Goal: Navigation & Orientation: Find specific page/section

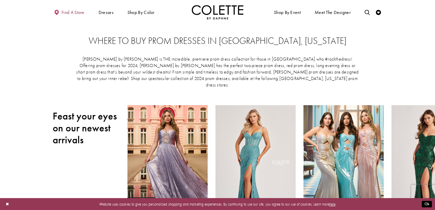
click at [73, 13] on span "Find a store" at bounding box center [73, 12] width 23 height 5
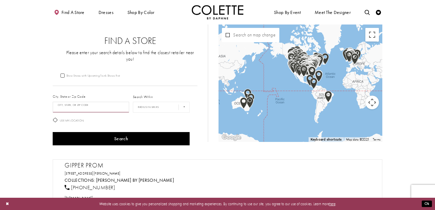
click at [84, 102] on input "City, State, or ZIP Code" at bounding box center [91, 107] width 76 height 11
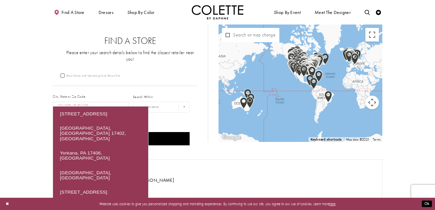
click at [121, 132] on button "Search" at bounding box center [121, 138] width 137 height 13
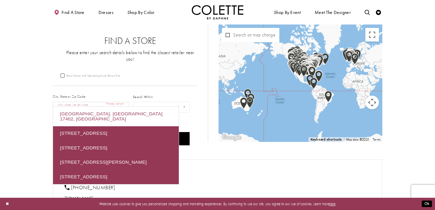
click at [79, 114] on div "York, PA 17402, USA" at bounding box center [116, 116] width 126 height 20
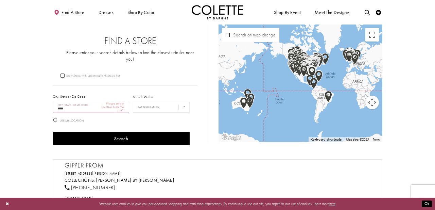
type input "**********"
click at [100, 130] on div "Search" at bounding box center [121, 138] width 141 height 17
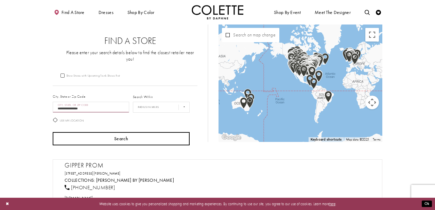
click at [100, 132] on button "Search" at bounding box center [121, 138] width 137 height 13
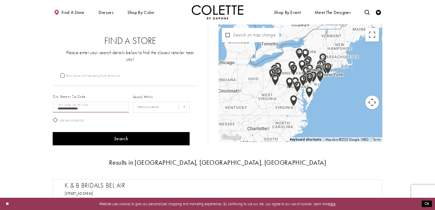
click at [302, 78] on img "Map with store locations" at bounding box center [302, 81] width 7 height 12
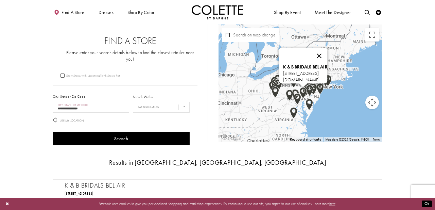
click at [327, 52] on button "Close" at bounding box center [319, 56] width 16 height 16
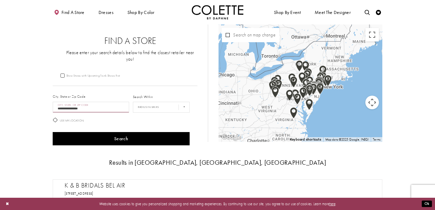
click at [292, 84] on img "Map with store locations" at bounding box center [293, 82] width 7 height 12
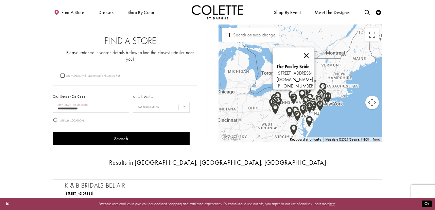
click at [315, 53] on button "Close" at bounding box center [306, 56] width 16 height 16
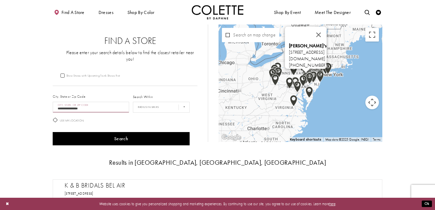
click at [305, 74] on img "Map with store locations" at bounding box center [305, 78] width 7 height 12
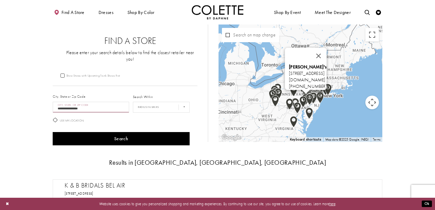
click at [295, 98] on div "Lola's 57 S 3rd St, Oxford, PA 19363, USA lolason3rd.com +16104670774" at bounding box center [301, 82] width 164 height 117
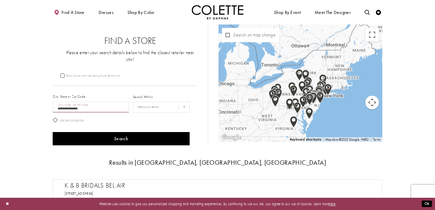
click at [303, 100] on img "Map with store locations" at bounding box center [302, 102] width 7 height 12
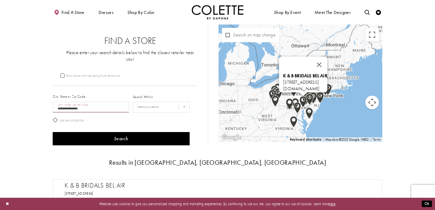
click at [296, 101] on img "Map with store locations" at bounding box center [295, 104] width 7 height 12
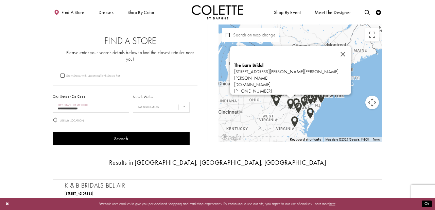
click at [290, 103] on img "Map with store locations" at bounding box center [290, 104] width 7 height 12
click at [338, 55] on button "Close" at bounding box center [344, 54] width 16 height 16
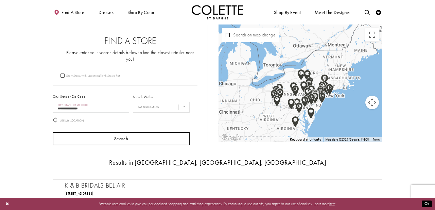
click at [130, 132] on button "Search" at bounding box center [121, 138] width 137 height 13
